Goal: Transaction & Acquisition: Download file/media

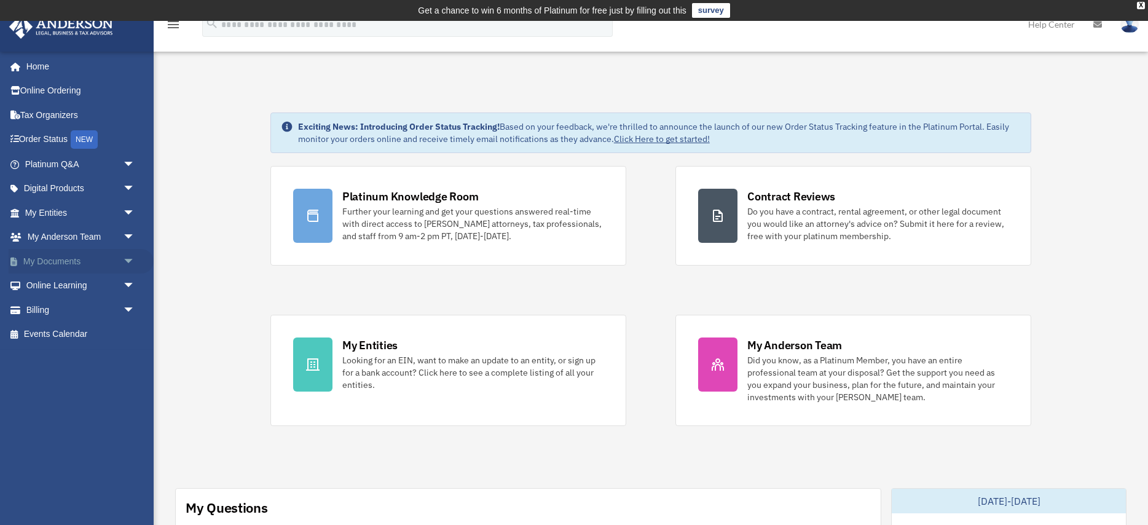
click at [60, 261] on link "My Documents arrow_drop_down" at bounding box center [81, 261] width 145 height 25
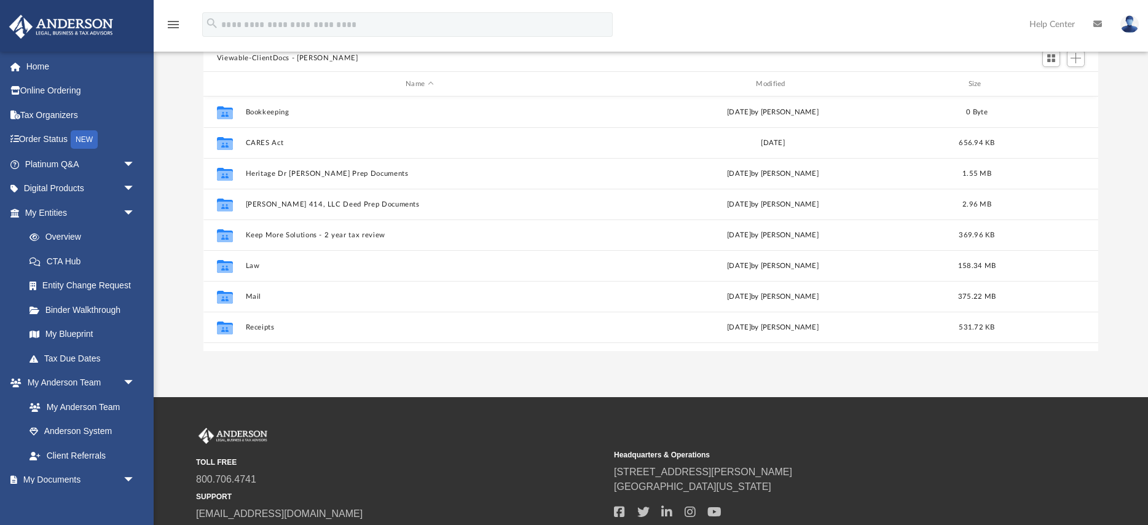
scroll to position [167, 0]
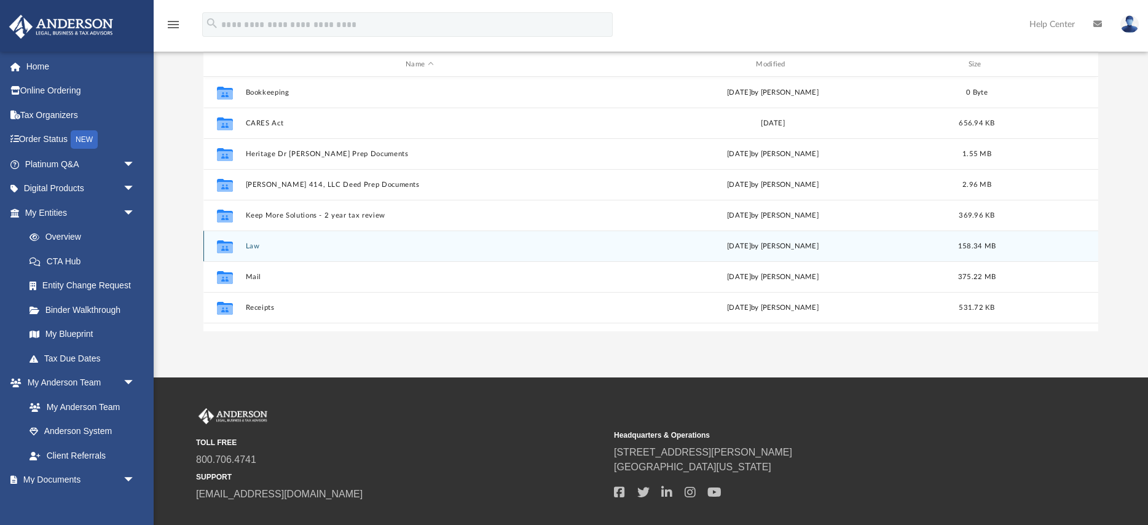
click at [253, 248] on button "Law" at bounding box center [419, 246] width 348 height 8
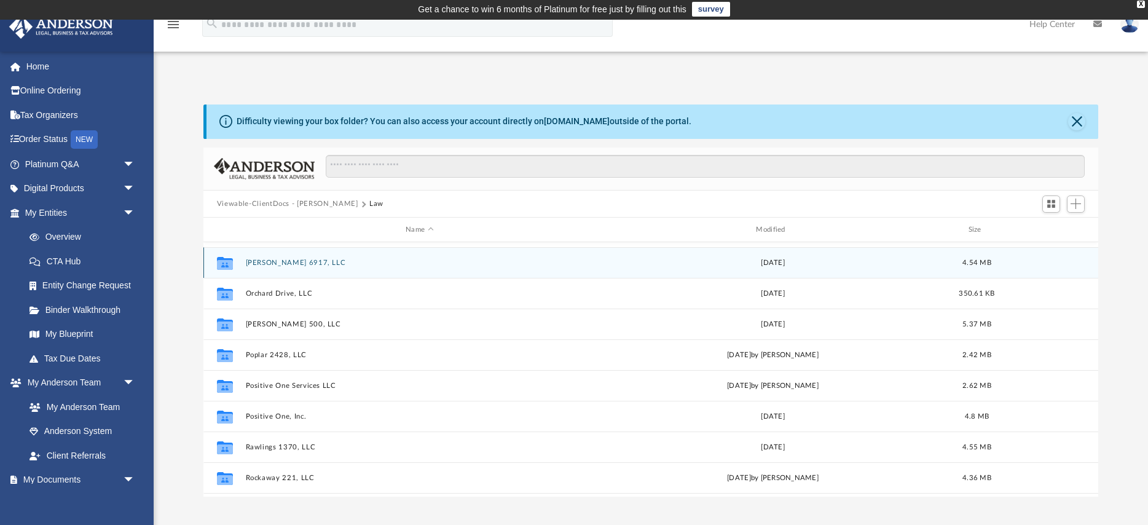
scroll to position [643, 0]
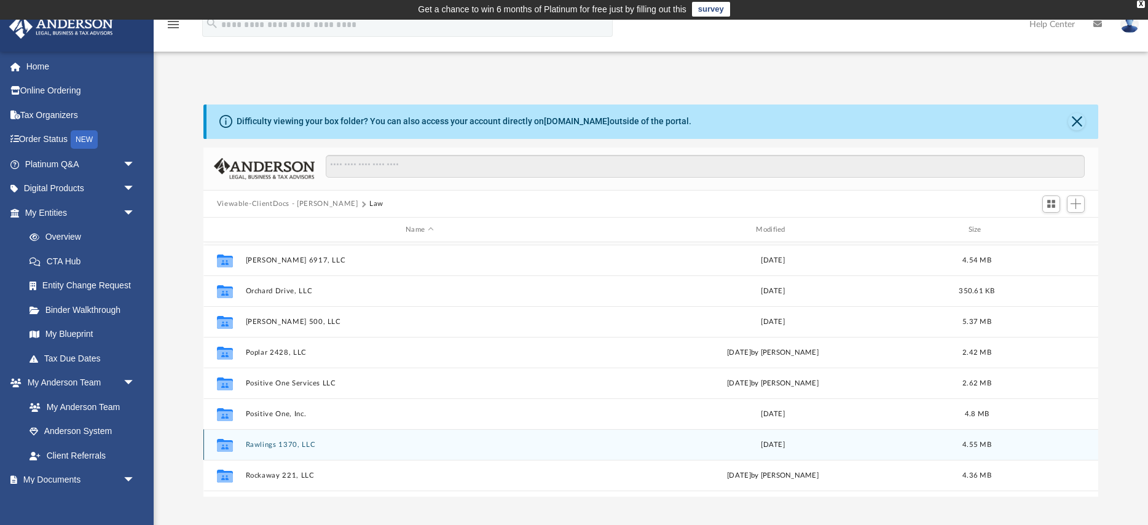
click at [294, 441] on button "Rawlings 1370, LLC" at bounding box center [419, 445] width 348 height 8
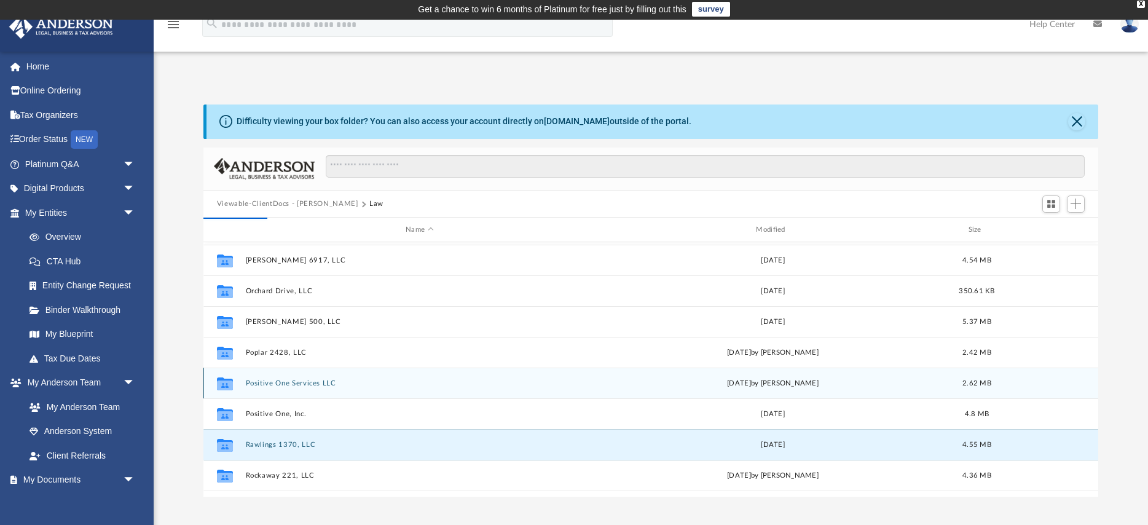
scroll to position [0, 0]
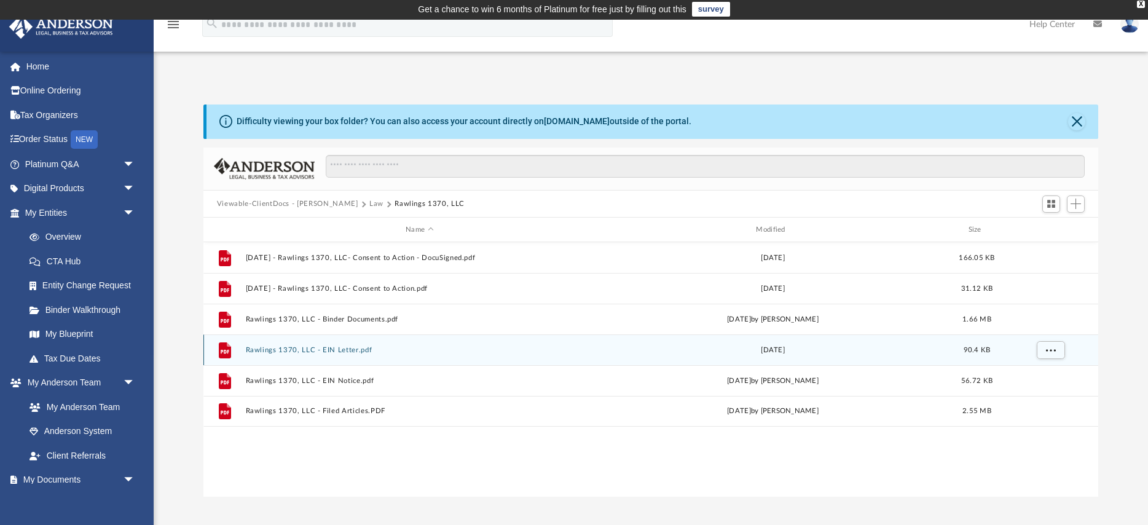
click at [338, 352] on button "Rawlings 1370, LLC - EIN Letter.pdf" at bounding box center [419, 350] width 348 height 8
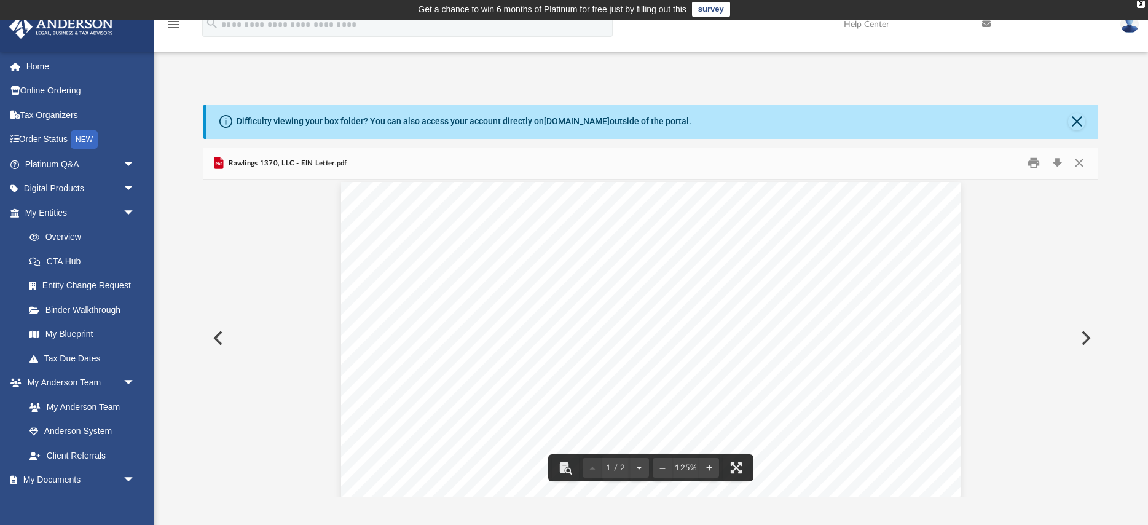
scroll to position [8, 0]
click at [1088, 336] on button "Preview" at bounding box center [1085, 338] width 27 height 34
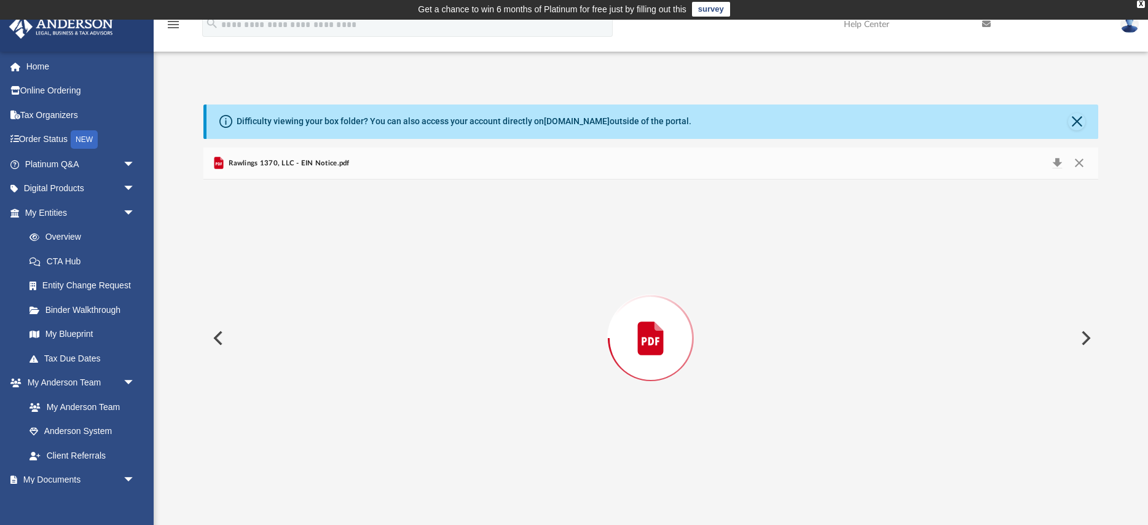
click at [1088, 336] on button "Preview" at bounding box center [1085, 338] width 27 height 34
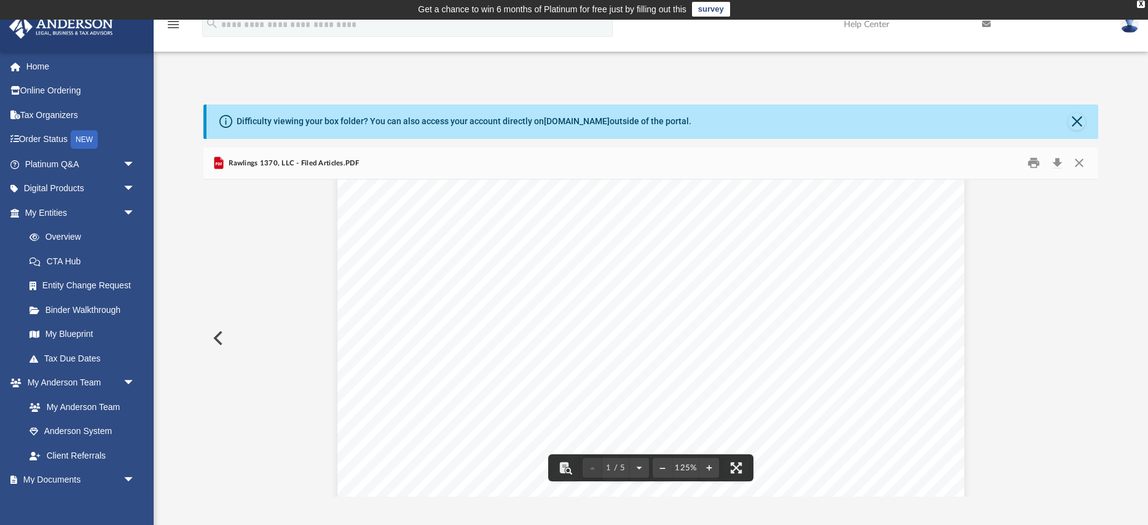
scroll to position [252, 0]
click at [1060, 164] on button "Download" at bounding box center [1057, 163] width 22 height 19
click at [1078, 122] on button "Close" at bounding box center [1076, 121] width 17 height 17
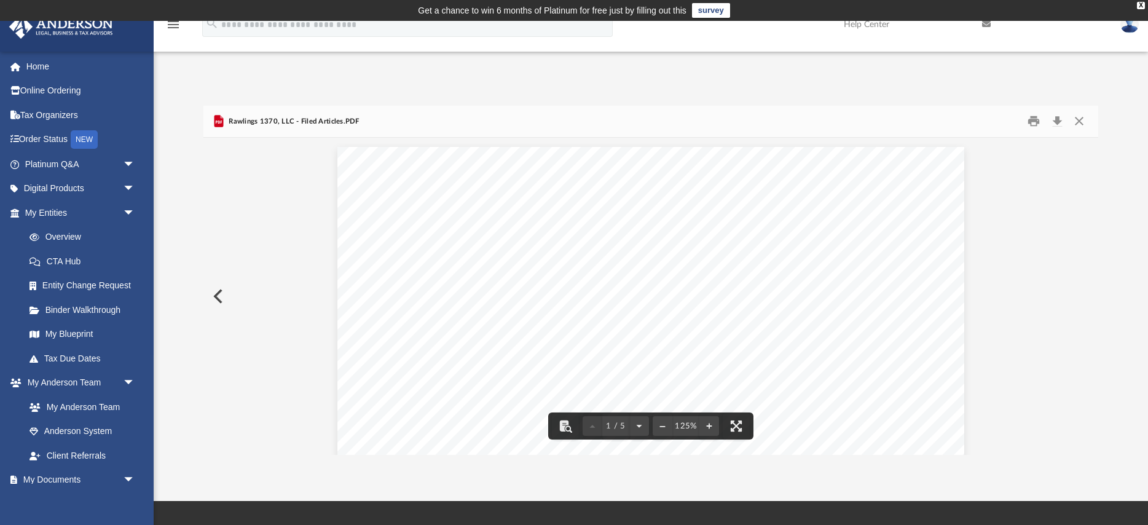
click at [219, 294] on button "Preview" at bounding box center [216, 296] width 27 height 34
click at [1143, 4] on div "X" at bounding box center [1141, 5] width 8 height 7
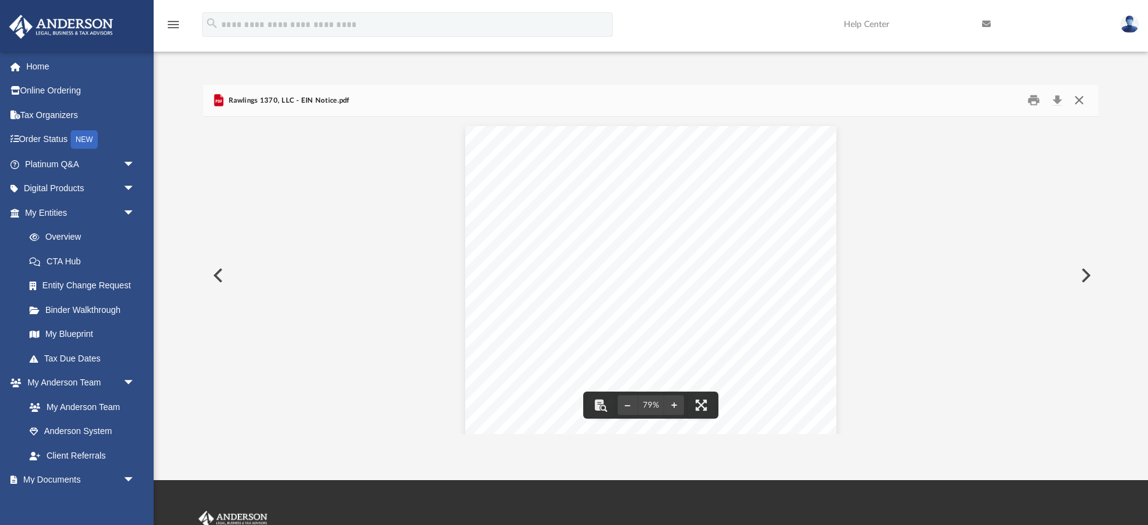
click at [1083, 99] on button "Close" at bounding box center [1079, 100] width 22 height 19
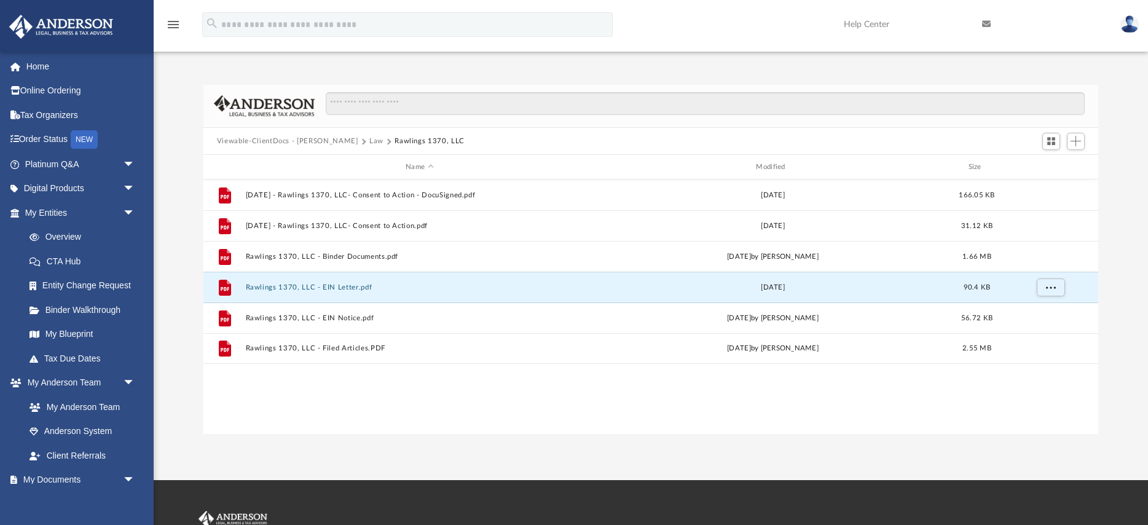
click at [369, 142] on button "Law" at bounding box center [376, 141] width 14 height 11
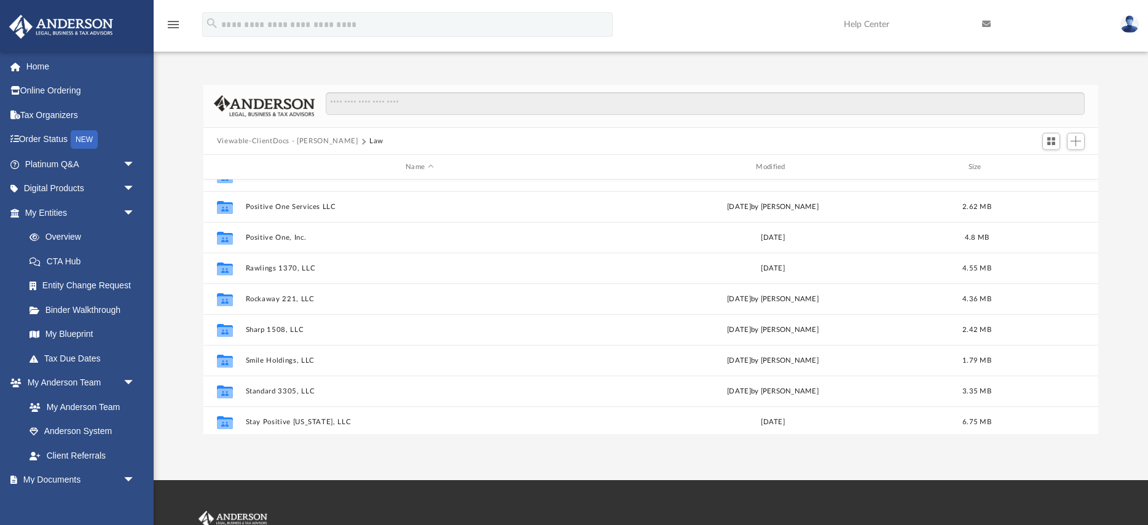
scroll to position [759, 0]
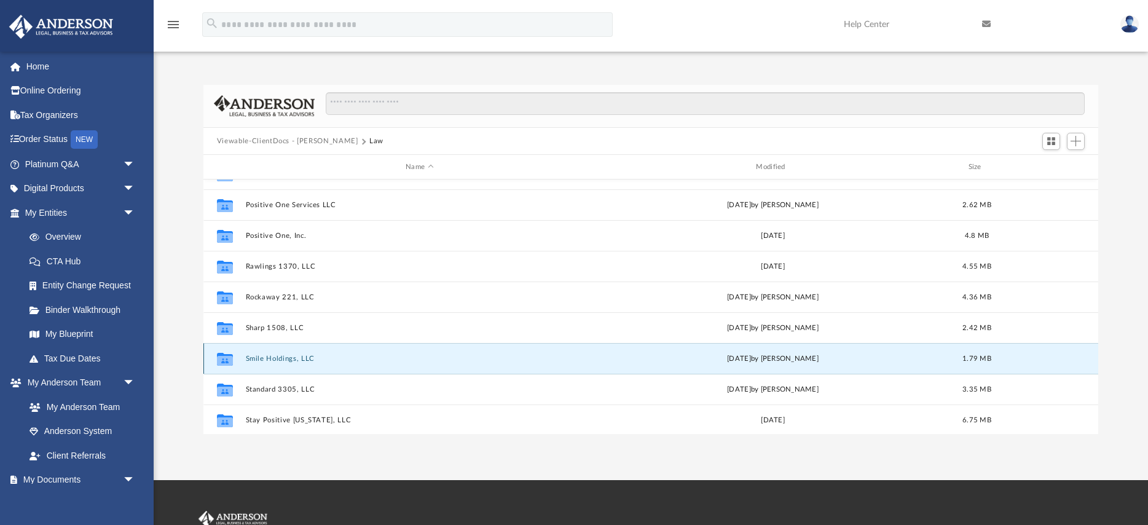
click at [269, 360] on button "Smile Holdings, LLC" at bounding box center [419, 359] width 348 height 8
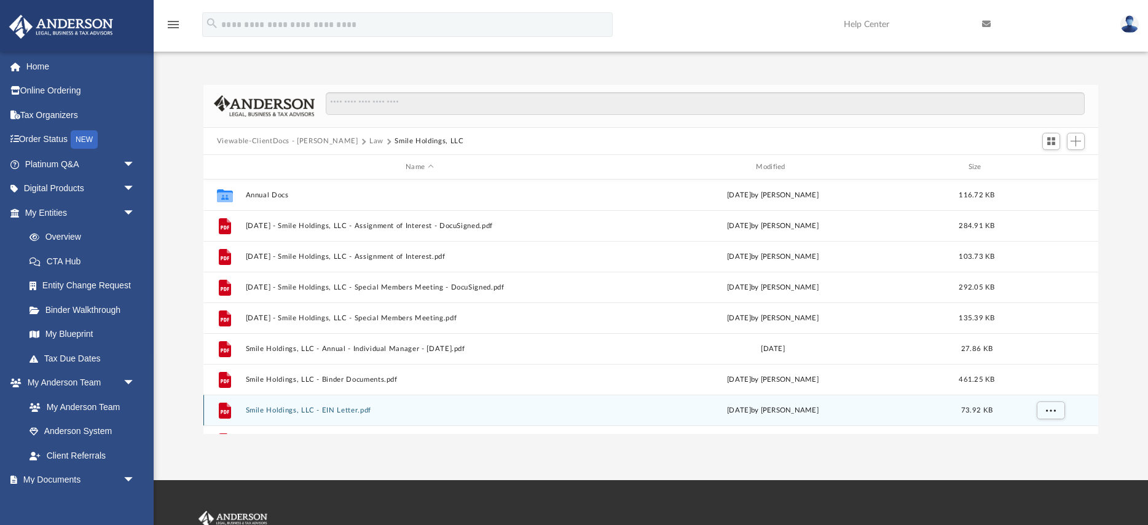
scroll to position [53, 0]
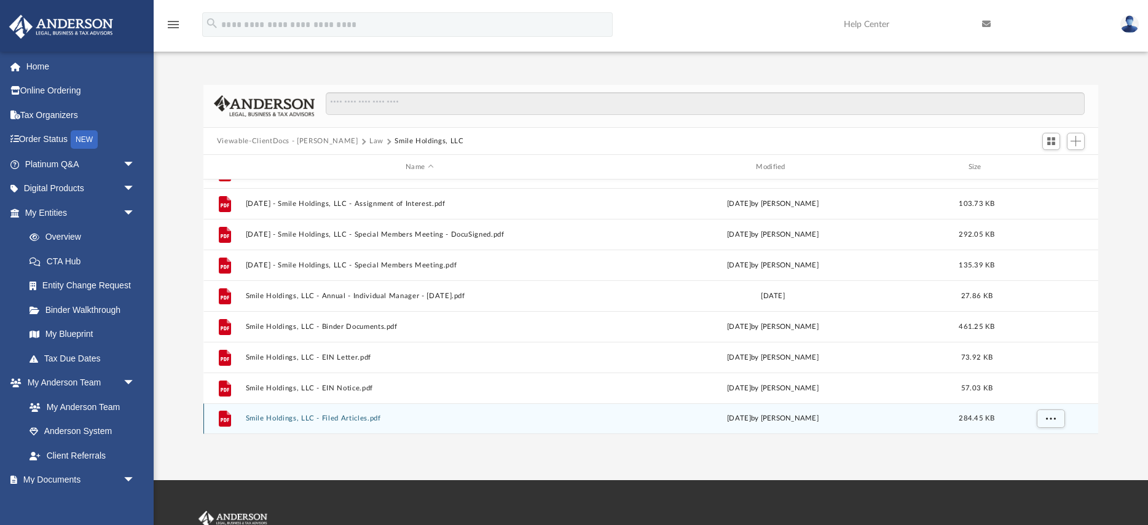
click at [357, 419] on button "Smile Holdings, LLC - Filed Articles.pdf" at bounding box center [419, 419] width 348 height 8
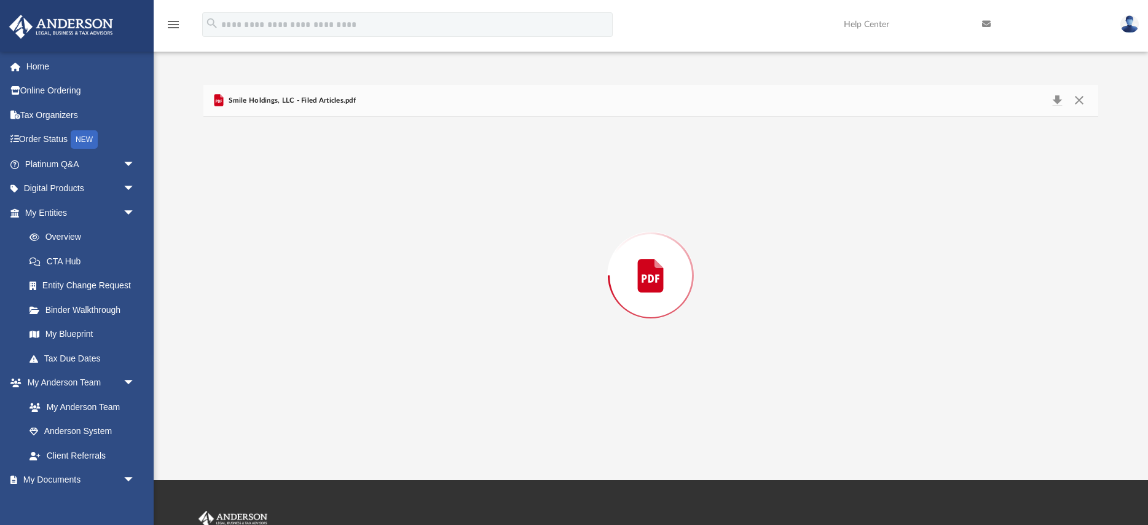
click at [357, 419] on div "Preview" at bounding box center [650, 275] width 895 height 317
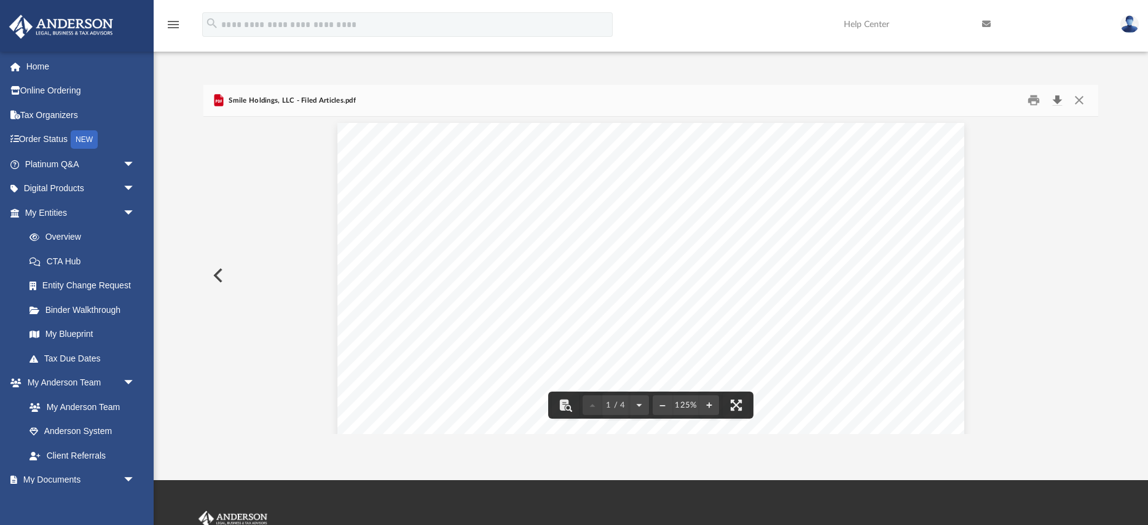
click at [1060, 99] on button "Download" at bounding box center [1057, 100] width 22 height 19
click at [1082, 99] on button "Close" at bounding box center [1079, 100] width 22 height 19
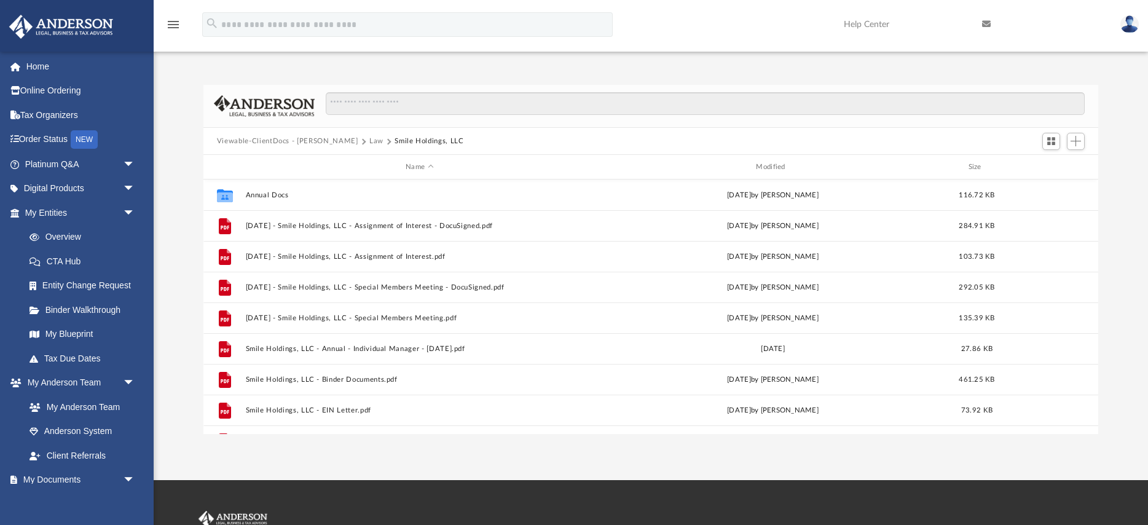
drag, startPoint x: 331, startPoint y: 140, endPoint x: 333, endPoint y: 178, distance: 37.5
click at [369, 140] on button "Law" at bounding box center [376, 141] width 14 height 11
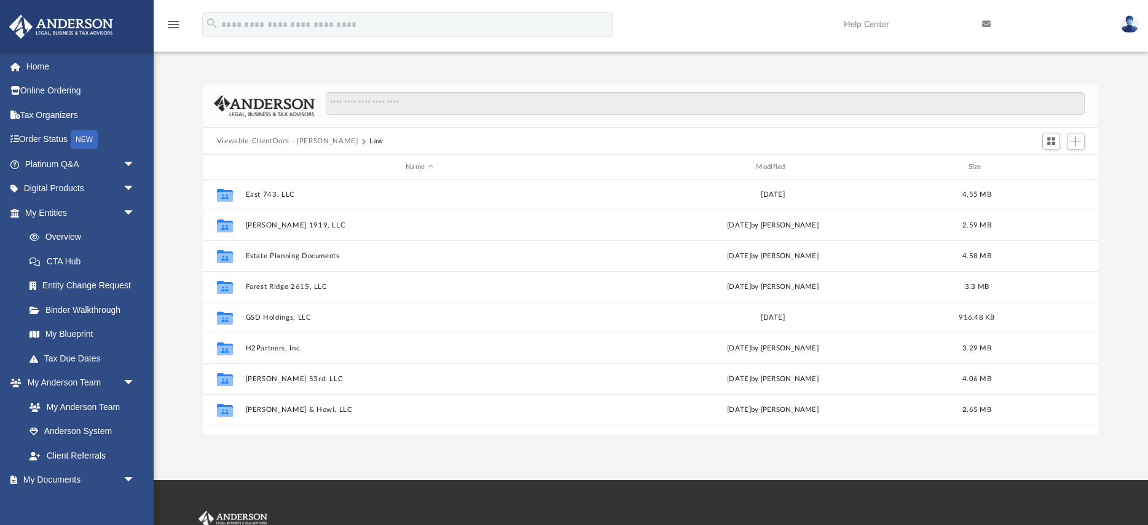
scroll to position [189, 0]
click at [274, 140] on button "Viewable-ClientDocs - [PERSON_NAME]" at bounding box center [287, 141] width 141 height 11
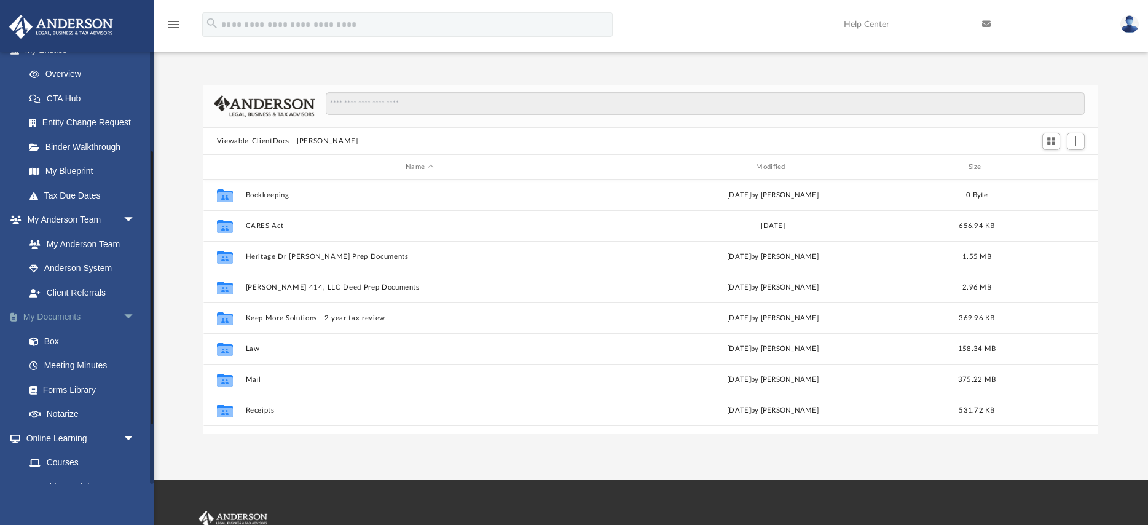
scroll to position [165, 0]
click at [53, 341] on link "Box" at bounding box center [85, 339] width 136 height 25
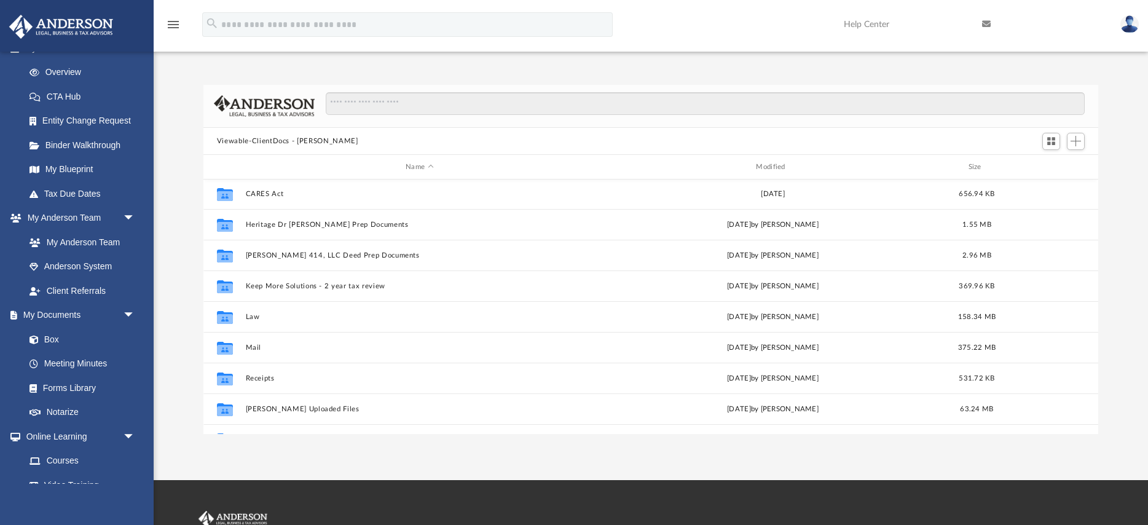
scroll to position [0, 0]
